Goal: Communication & Community: Ask a question

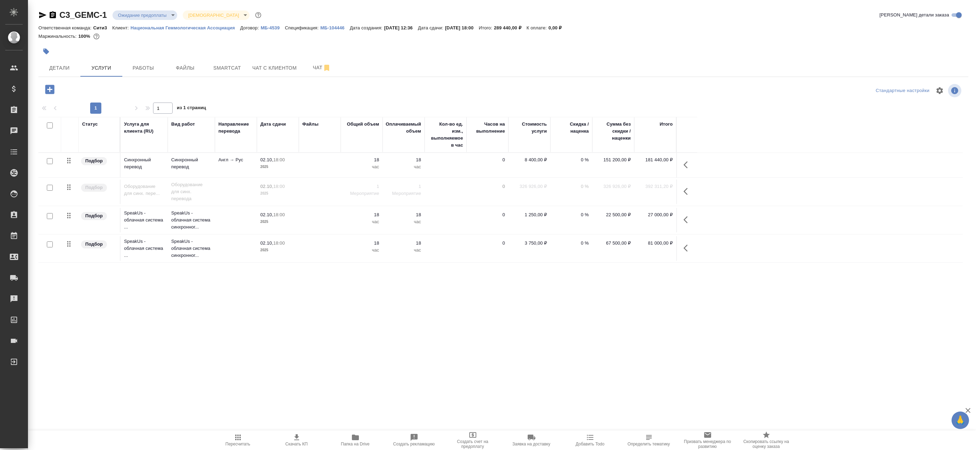
drag, startPoint x: 431, startPoint y: 2, endPoint x: 136, endPoint y: 380, distance: 478.7
click at [136, 380] on div "Статус Услуга для клиента (RU) Вид работ Направление перевода Дата сдачи Файлы …" at bounding box center [500, 274] width 925 height 315
click at [46, 89] on icon "button" at bounding box center [49, 89] width 9 height 9
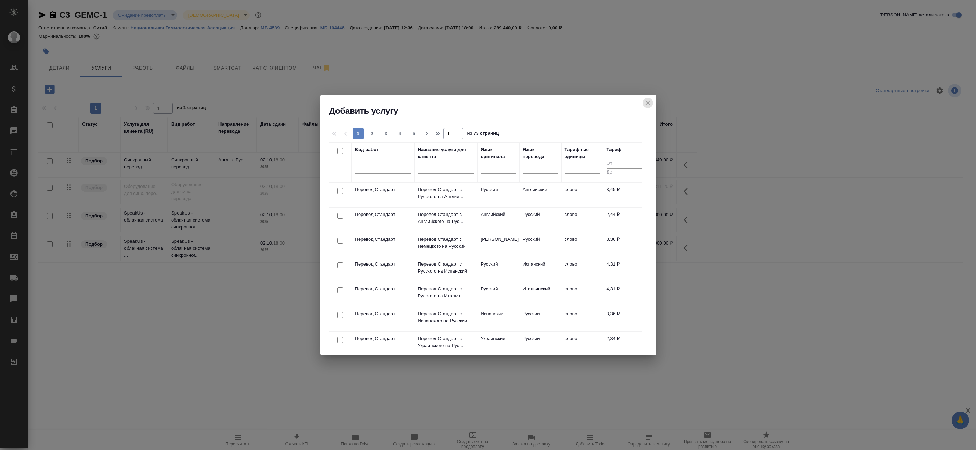
click at [651, 101] on icon "close" at bounding box center [648, 103] width 8 height 8
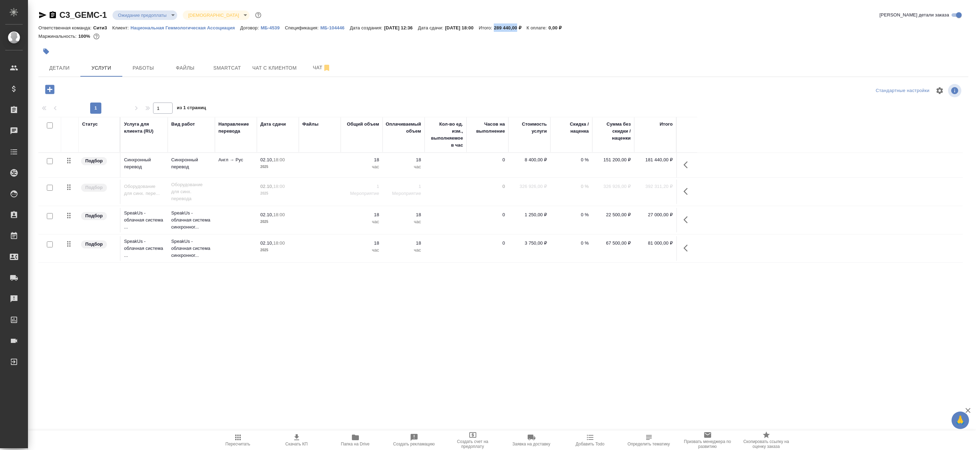
drag, startPoint x: 513, startPoint y: 26, endPoint x: 536, endPoint y: 27, distance: 23.4
click at [526, 27] on p "289 440,00 ₽" at bounding box center [510, 27] width 33 height 5
copy p "289 440,00"
drag, startPoint x: 536, startPoint y: 27, endPoint x: 485, endPoint y: 76, distance: 70.7
click at [479, 75] on div "Детали Услуги Работы Файлы Smartcat Чат с клиентом Чат" at bounding box center [503, 67] width 930 height 17
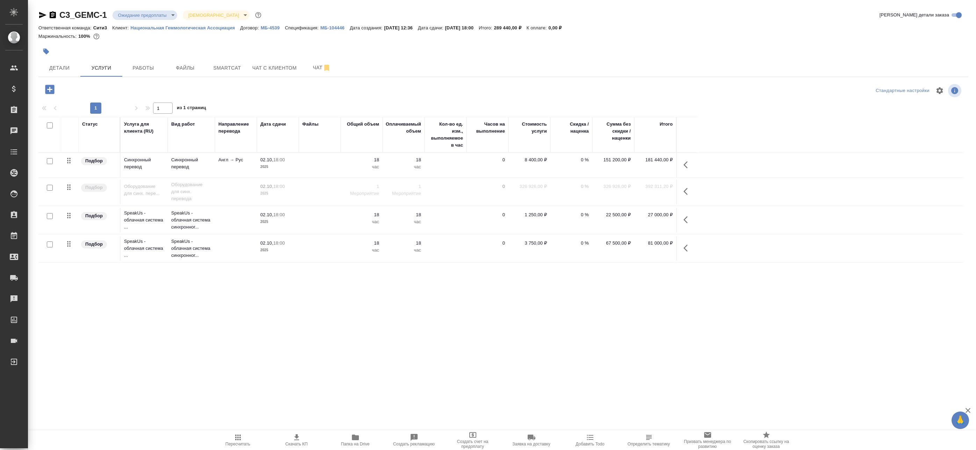
drag, startPoint x: 603, startPoint y: 160, endPoint x: 579, endPoint y: 83, distance: 80.8
click at [587, 77] on div "C3_GEMC-1 Ожидание предоплаты waitingForPrepayment Святая троица holyTrinity Кр…" at bounding box center [504, 224] width 938 height 449
click at [528, 336] on div "Статус Услуга для клиента (RU) Вид работ Направление перевода Дата сдачи Файлы …" at bounding box center [500, 274] width 925 height 315
click at [314, 63] on span "Чат" at bounding box center [322, 67] width 34 height 9
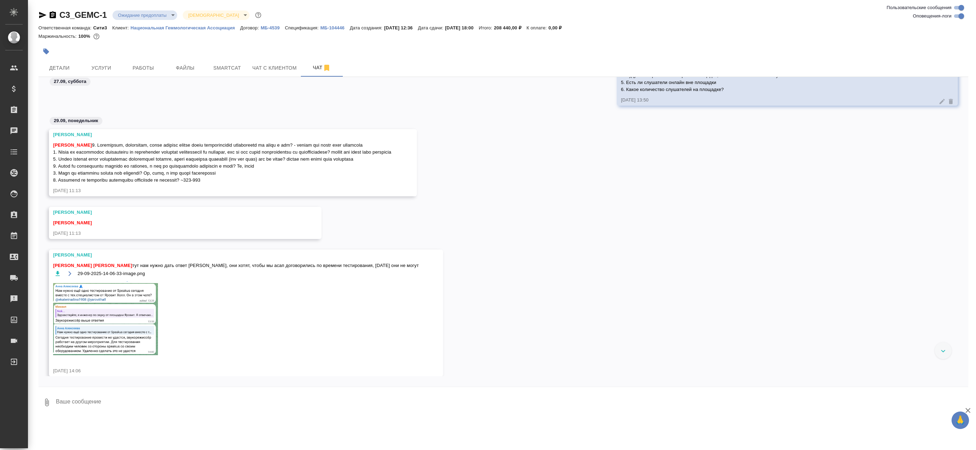
scroll to position [3361, 0]
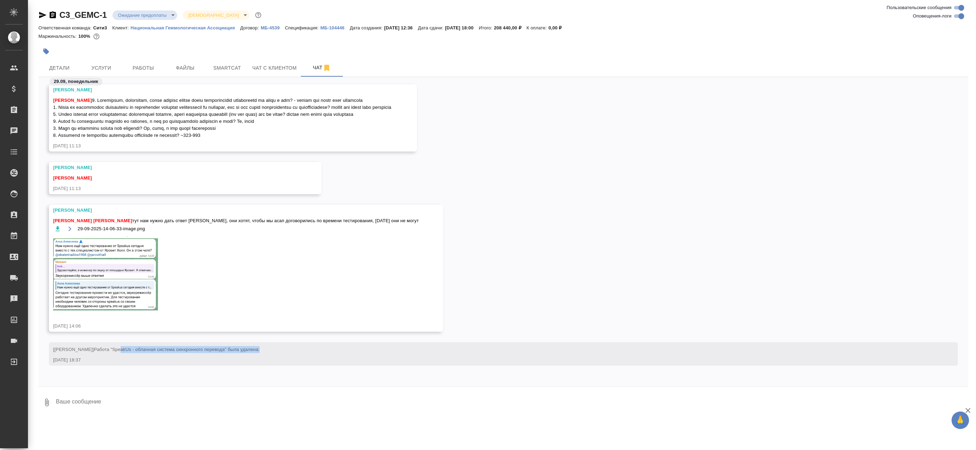
drag, startPoint x: 128, startPoint y: 349, endPoint x: 269, endPoint y: 349, distance: 140.5
click at [269, 349] on div "[Ильина Екатерина] Работа "SpeakUs - облачная система синхронного перевода" был…" at bounding box center [493, 348] width 881 height 9
drag, startPoint x: 127, startPoint y: 372, endPoint x: 81, endPoint y: 362, distance: 46.8
click at [127, 372] on div "[Ильина Екатерина] Работа "SpeakUs - облачная система синхронного перевода" был…" at bounding box center [503, 359] width 930 height 34
drag, startPoint x: 74, startPoint y: 359, endPoint x: 99, endPoint y: 359, distance: 25.5
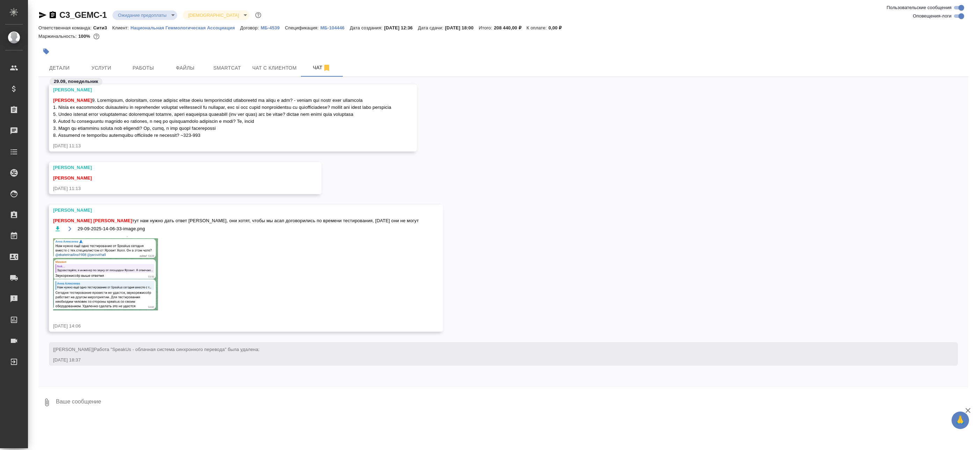
click at [99, 359] on div "29.09.25, 18:37" at bounding box center [493, 359] width 881 height 7
drag, startPoint x: 99, startPoint y: 359, endPoint x: 90, endPoint y: 368, distance: 13.1
click at [90, 370] on div "[Ильина Екатерина] Работа "SpeakUs - облачная система синхронного перевода" был…" at bounding box center [503, 359] width 930 height 34
click at [116, 399] on textarea at bounding box center [511, 402] width 913 height 24
type textarea """
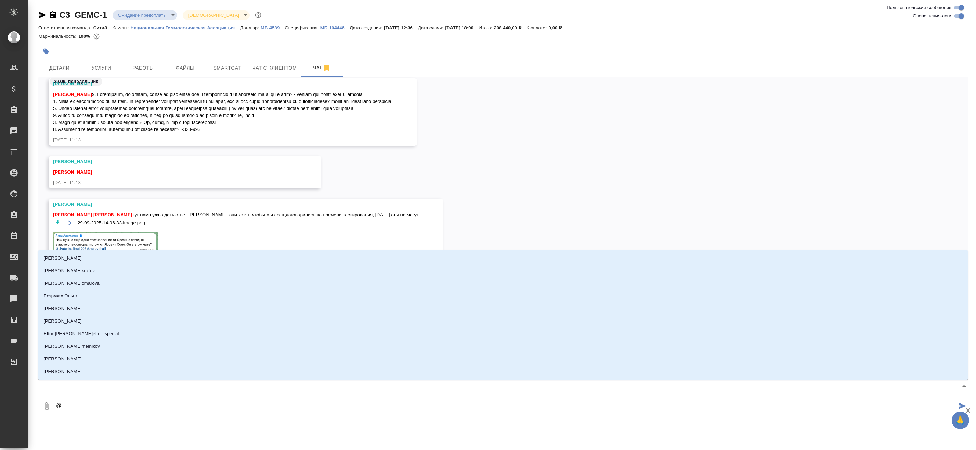
type textarea "@t"
type input "t"
type textarea "@tr"
type input "tr"
type textarea "@trf"
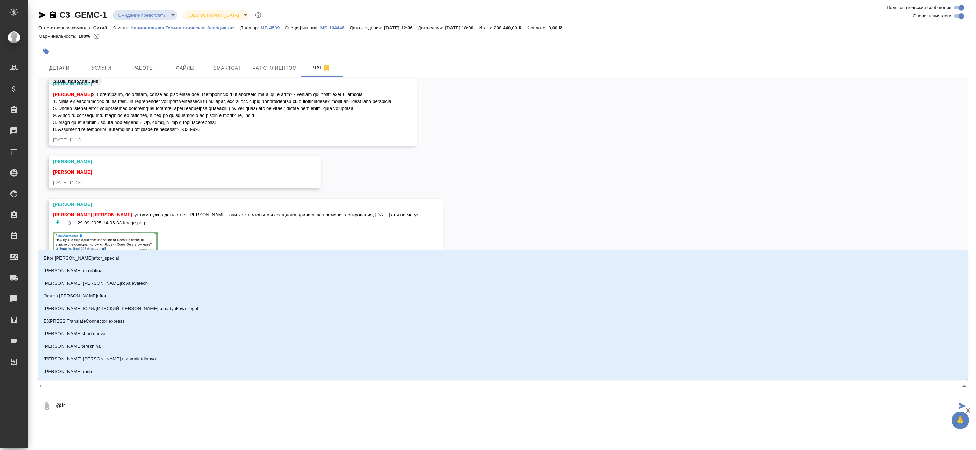
type input "trf"
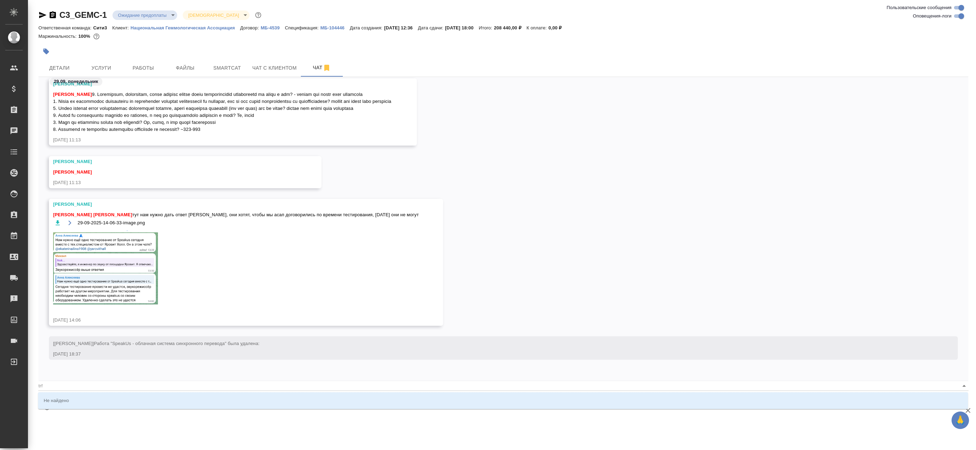
type textarea "@tr"
type input "tr"
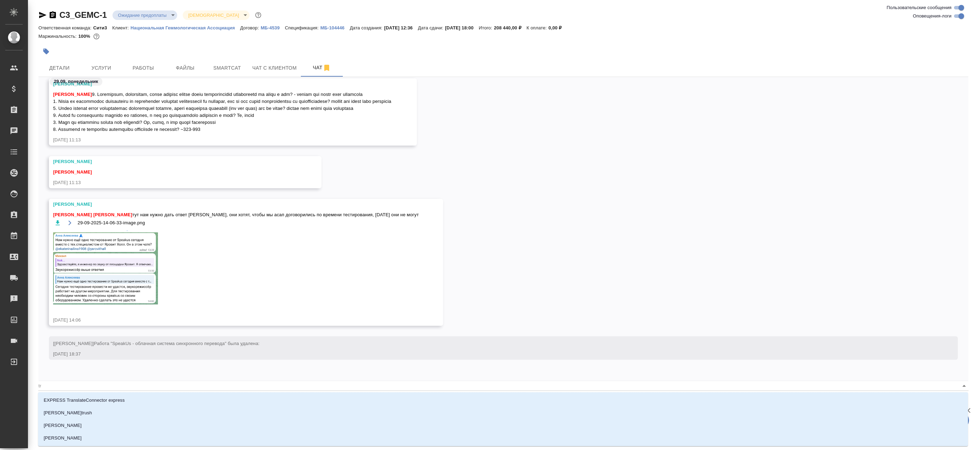
type textarea "@t"
type input "t"
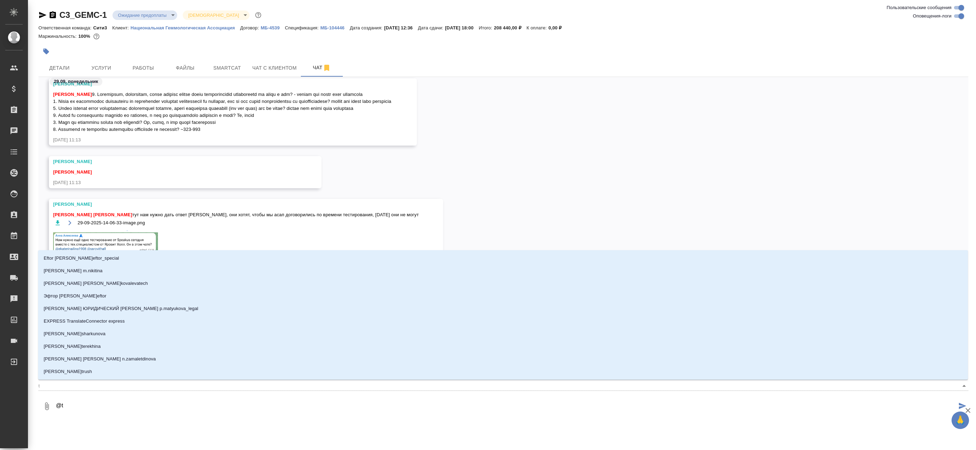
type textarea "@"
type textarea "@и"
type input "и"
type textarea "@ил"
type input "ил"
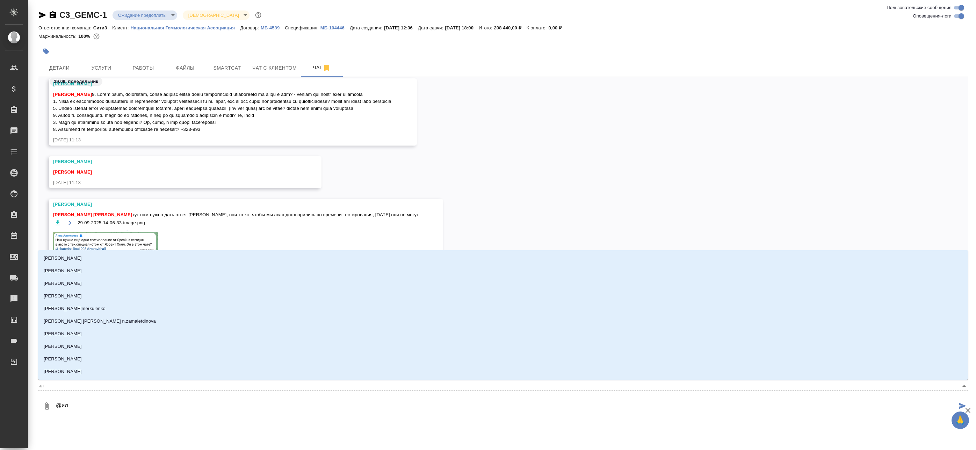
type textarea "@иль"
type input "иль"
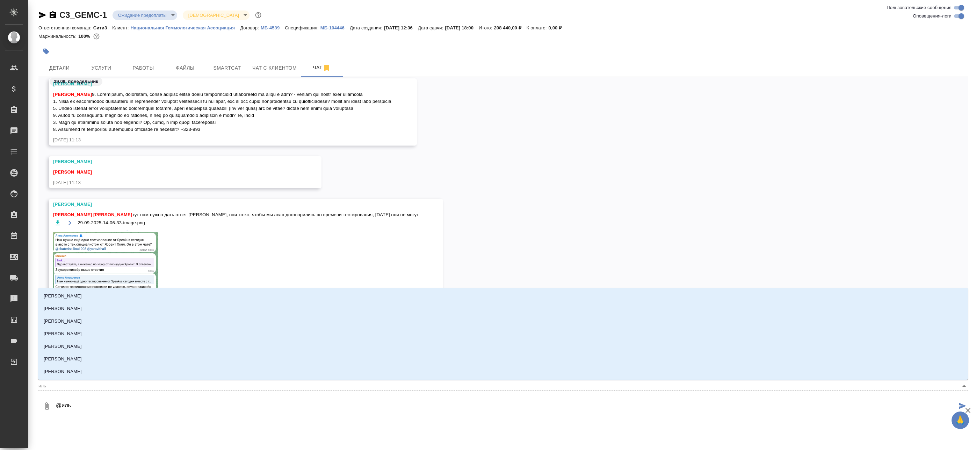
type textarea "@иль"
click at [88, 407] on textarea "@иль" at bounding box center [506, 406] width 902 height 24
type textarea "@ильн"
type input "ильн"
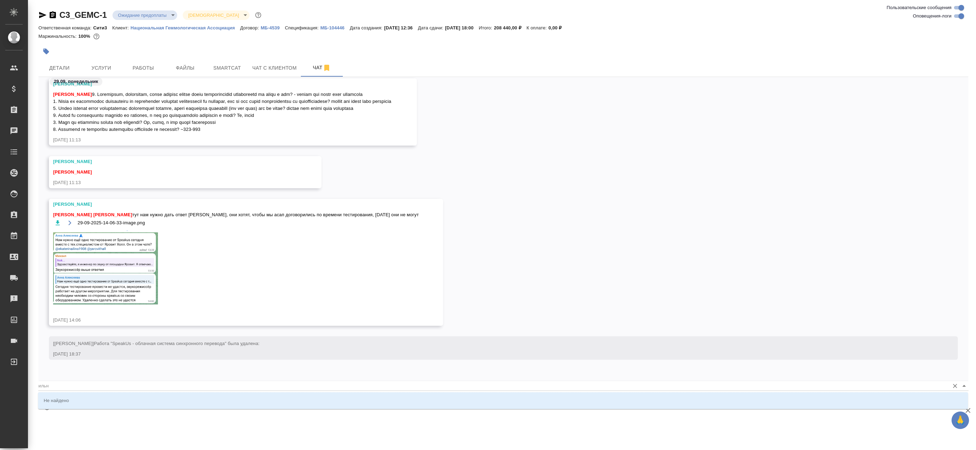
type textarea "@иль"
type input "иль"
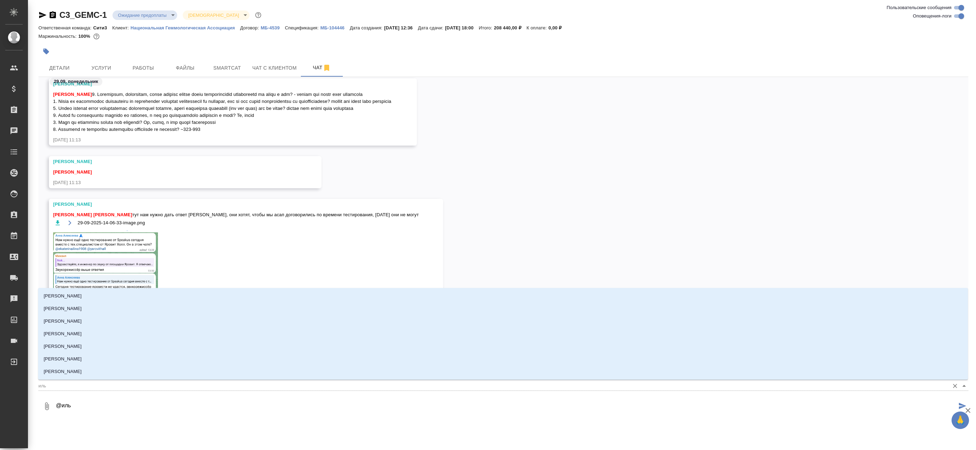
type textarea "@ильт"
type input "ильт"
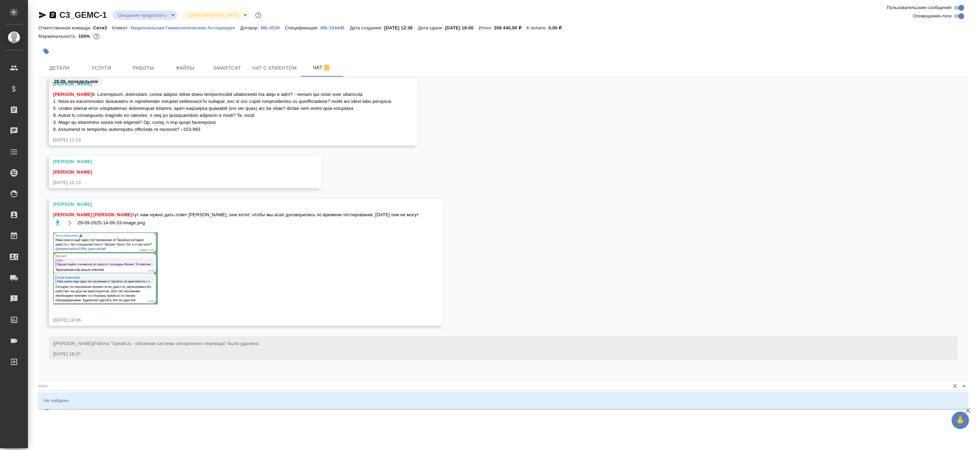
type textarea "@иль"
type input "иль"
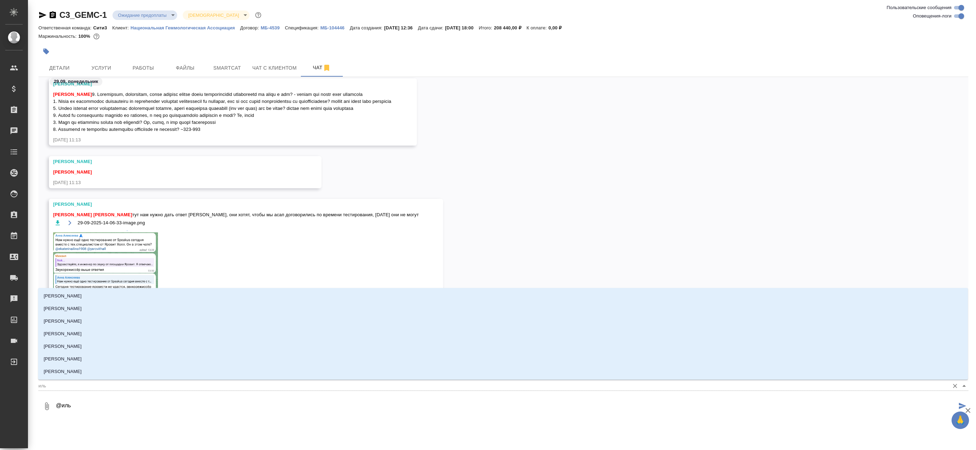
type textarea "@ильи"
type input "ильи"
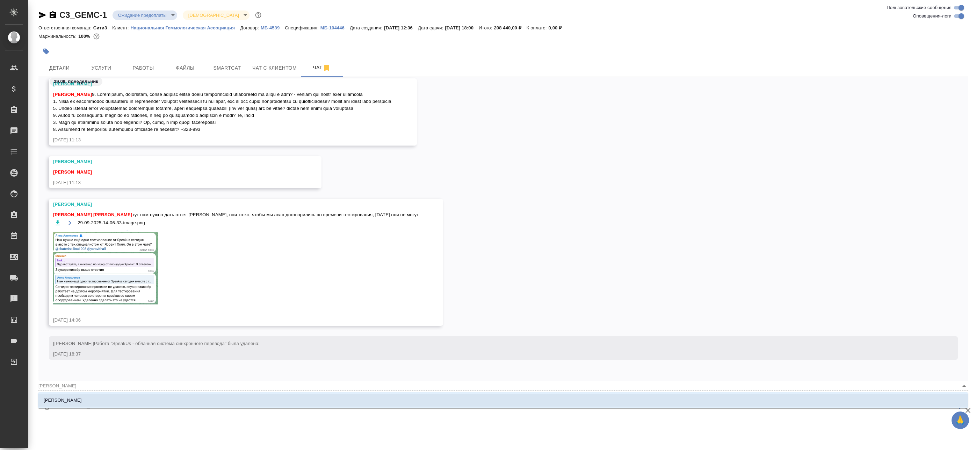
click at [100, 401] on li "Ильина Екатерина" at bounding box center [503, 400] width 930 height 13
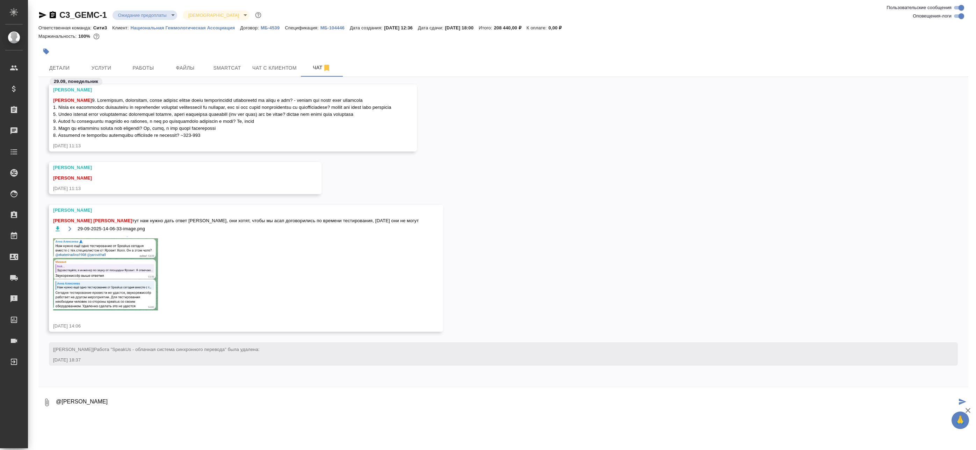
click at [146, 405] on textarea "@Ильина Екатерина" at bounding box center [506, 402] width 902 height 24
click at [209, 392] on textarea "@Ильина Екатерина Кать, почему ты удлила" at bounding box center [506, 402] width 902 height 24
click at [190, 398] on textarea "@Ильина Екатерина Кать, почему ты удалила" at bounding box center [506, 402] width 902 height 24
paste textarea
type textarea "@Ильина Екатерина Кать, почему ты удалила услугу?"
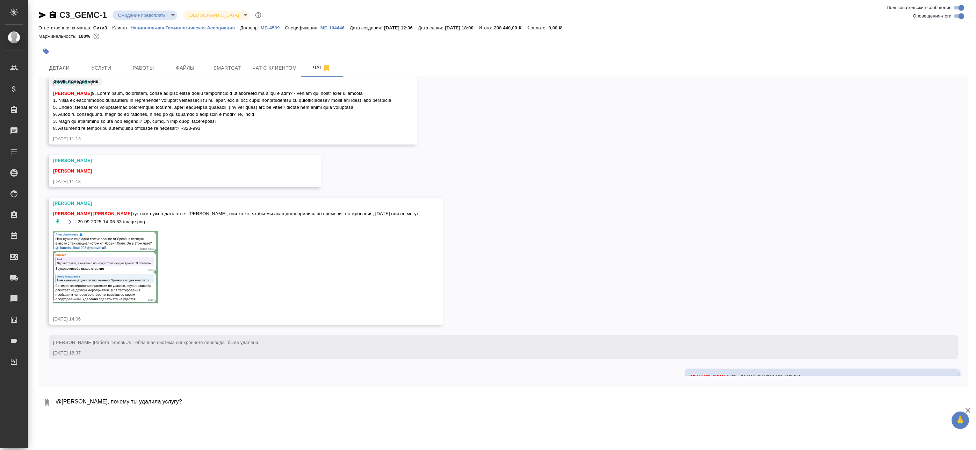
scroll to position [3416, 0]
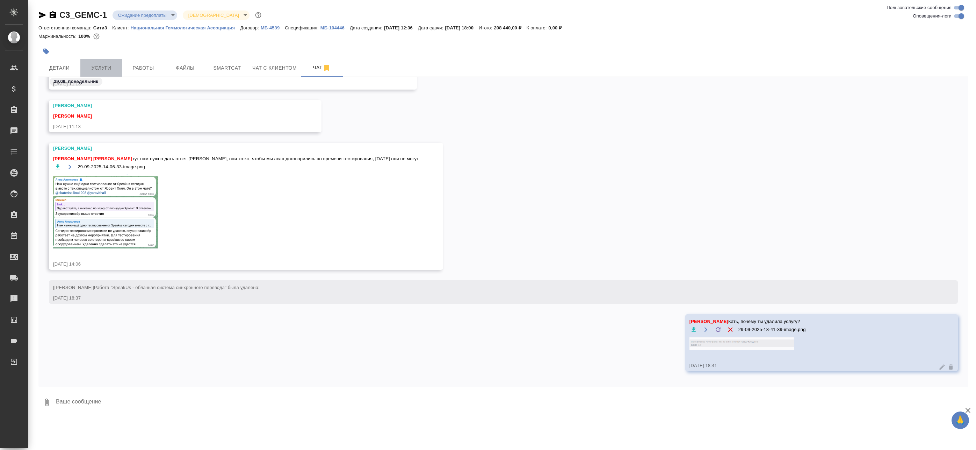
click at [93, 66] on span "Услуги" at bounding box center [102, 68] width 34 height 9
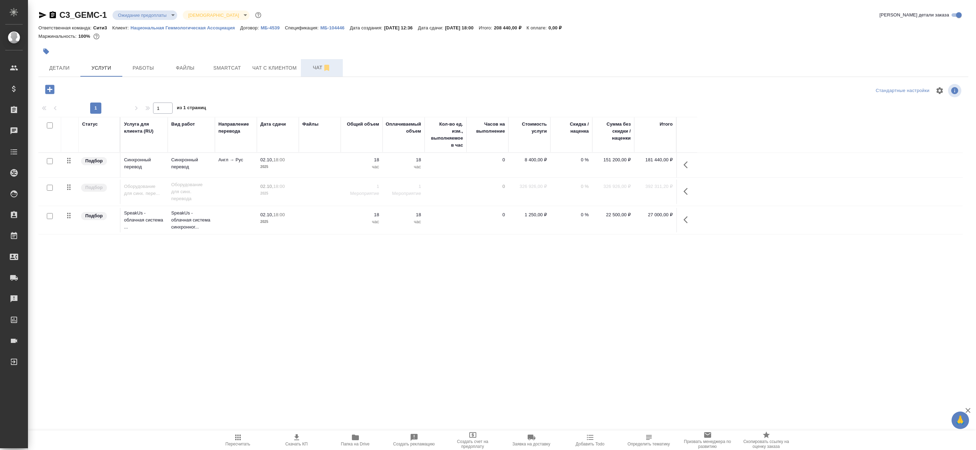
click at [316, 66] on span "Чат" at bounding box center [322, 67] width 34 height 9
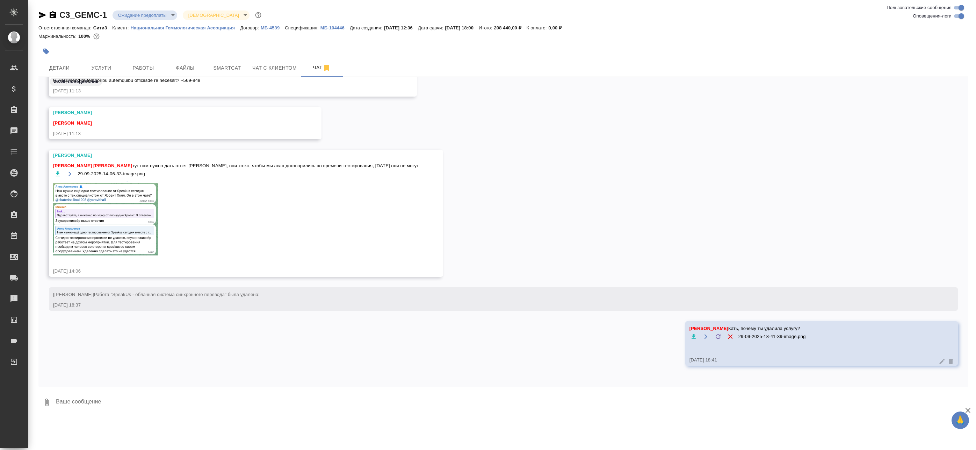
scroll to position [3429, 0]
